Goal: Task Accomplishment & Management: Complete application form

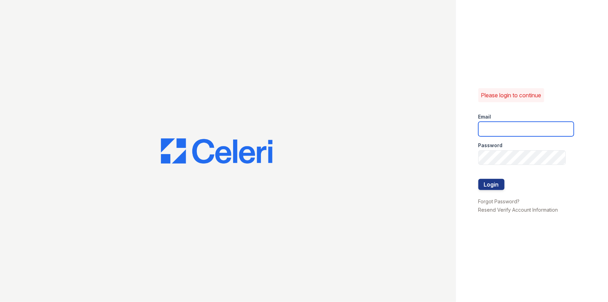
type input "[PERSON_NAME][EMAIL_ADDRESS][DOMAIN_NAME]"
click at [498, 184] on button "Login" at bounding box center [492, 184] width 26 height 11
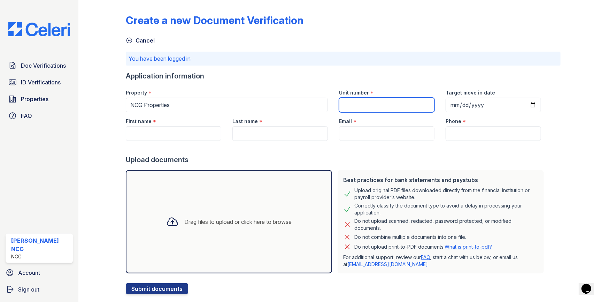
click at [362, 106] on input "Unit number" at bounding box center [387, 105] width 96 height 15
type input "[STREET_ADDRESS]"
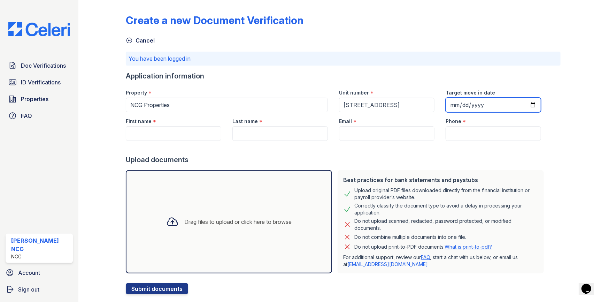
click at [446, 101] on input "Target move in date" at bounding box center [494, 105] width 96 height 15
type input "2025-11-01"
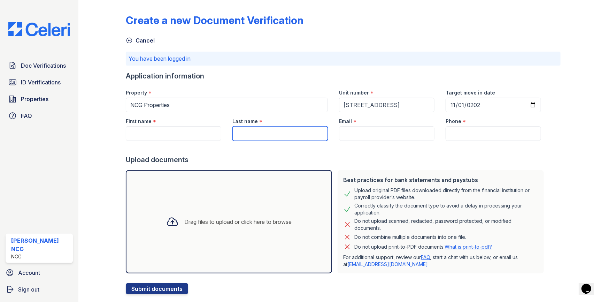
click at [274, 134] on input "Last name" at bounding box center [281, 133] width 96 height 15
paste input "Reise"
type input "Reise"
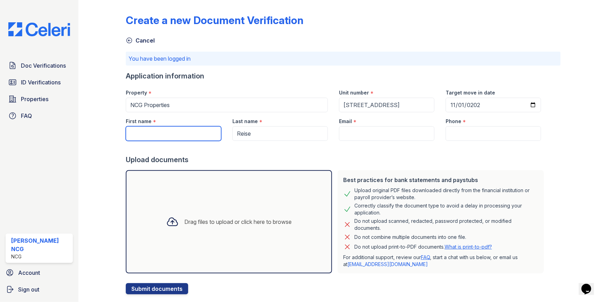
click at [192, 131] on input "First name" at bounding box center [174, 133] width 96 height 15
type input "[PERSON_NAME]"
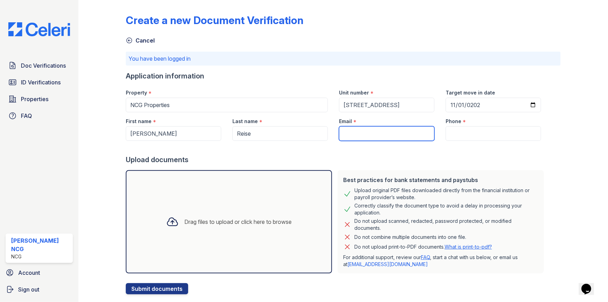
click at [348, 132] on input "Email" at bounding box center [387, 133] width 96 height 15
type input "[EMAIL_ADDRESS][DOMAIN_NAME]"
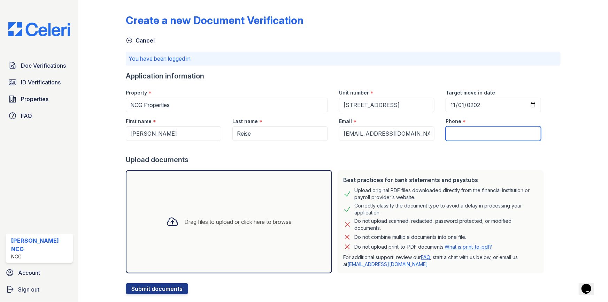
click at [446, 132] on input "Phone" at bounding box center [494, 133] width 96 height 15
type input "7732520600"
click at [441, 150] on div at bounding box center [336, 148] width 421 height 14
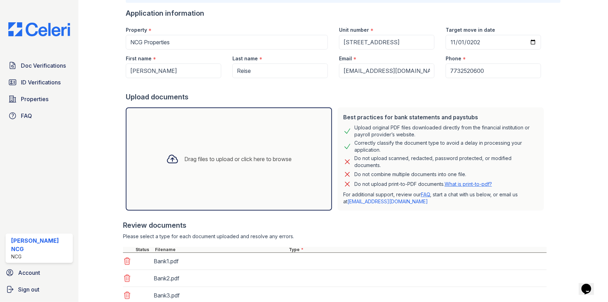
scroll to position [113, 0]
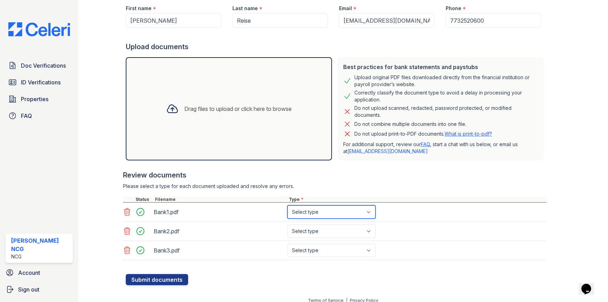
click at [315, 212] on select "Select type Paystub Bank Statement Offer Letter Tax Documents Benefit Award Let…" at bounding box center [332, 211] width 88 height 13
select select "bank_statement"
click at [288, 205] on select "Select type Paystub Bank Statement Offer Letter Tax Documents Benefit Award Let…" at bounding box center [332, 211] width 88 height 13
click at [319, 232] on select "Select type Paystub Bank Statement Offer Letter Tax Documents Benefit Award Let…" at bounding box center [332, 231] width 88 height 13
select select "bank_statement"
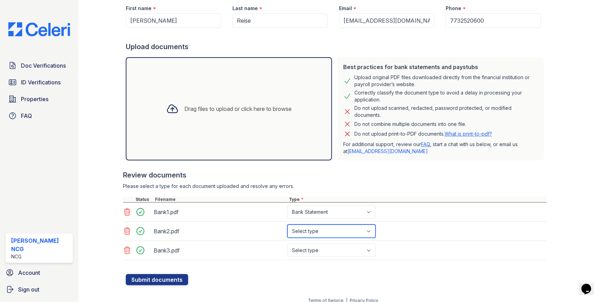
click at [288, 225] on select "Select type Paystub Bank Statement Offer Letter Tax Documents Benefit Award Let…" at bounding box center [332, 231] width 88 height 13
drag, startPoint x: 320, startPoint y: 250, endPoint x: 322, endPoint y: 243, distance: 6.9
click at [320, 250] on select "Select type Paystub Bank Statement Offer Letter Tax Documents Benefit Award Let…" at bounding box center [332, 250] width 88 height 13
select select "bank_statement"
click at [288, 244] on select "Select type Paystub Bank Statement Offer Letter Tax Documents Benefit Award Let…" at bounding box center [332, 250] width 88 height 13
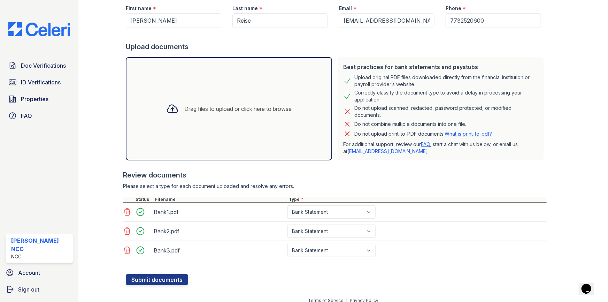
click at [341, 173] on div "Review documents" at bounding box center [335, 175] width 424 height 10
click at [159, 275] on button "Submit documents" at bounding box center [157, 279] width 62 height 11
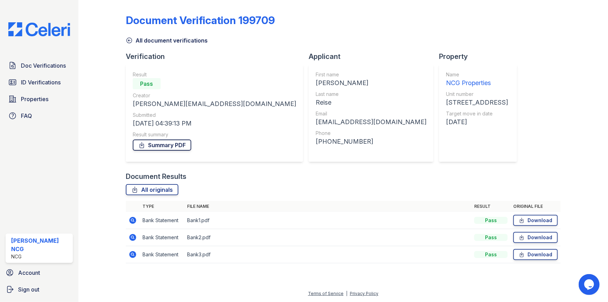
click at [176, 144] on link "Summary PDF" at bounding box center [162, 144] width 59 height 11
